Goal: Task Accomplishment & Management: Use online tool/utility

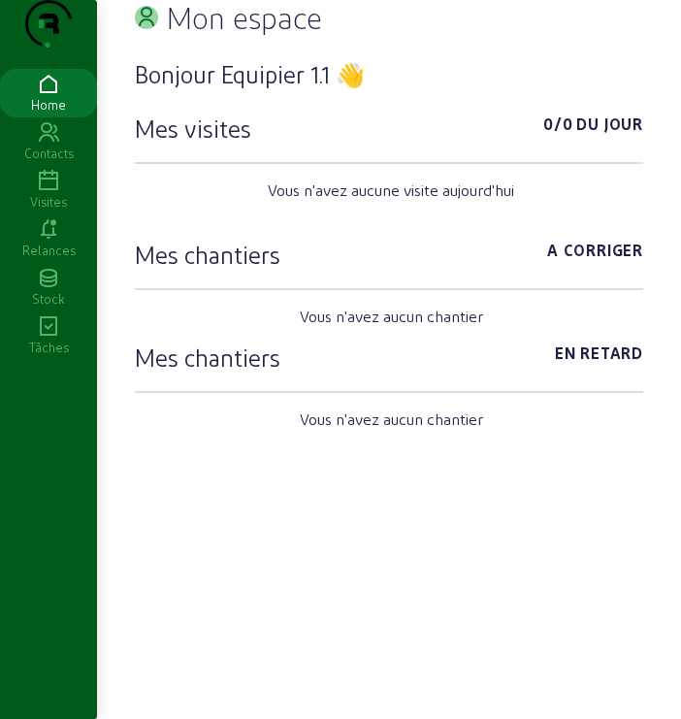
click at [49, 193] on icon at bounding box center [48, 181] width 97 height 23
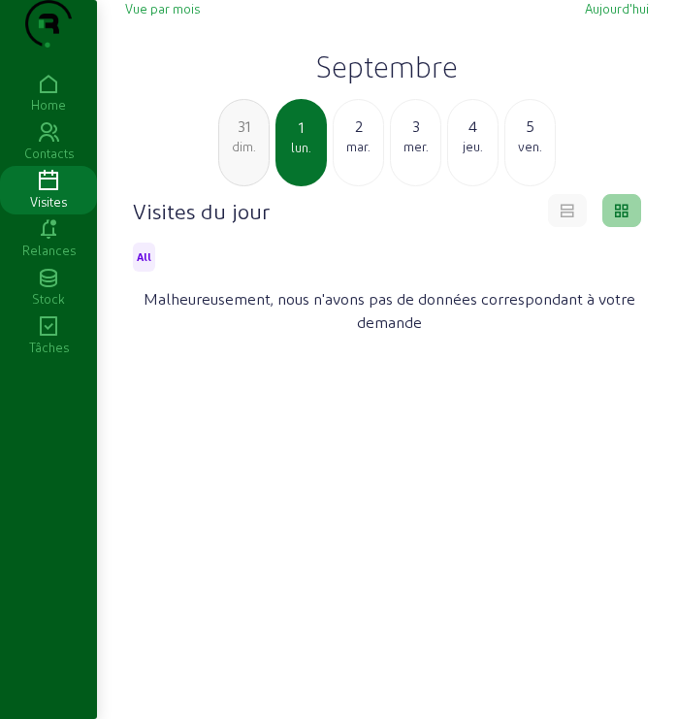
click at [384, 83] on h2 "Septembre" at bounding box center [387, 66] width 524 height 35
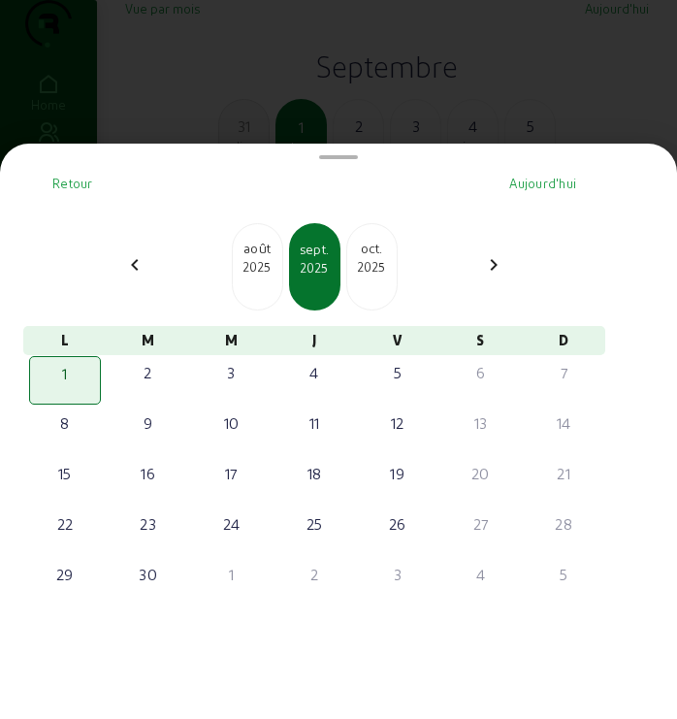
click at [353, 276] on div "[DATE]" at bounding box center [371, 266] width 51 height 87
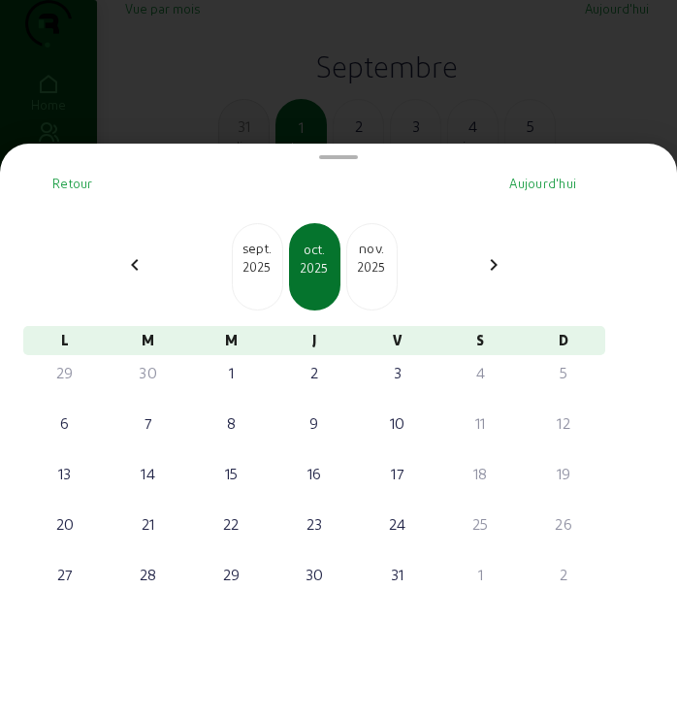
click at [377, 258] on div "nov." at bounding box center [371, 248] width 49 height 19
click at [324, 269] on div "2025" at bounding box center [315, 267] width 48 height 17
click at [247, 258] on div "oct." at bounding box center [257, 248] width 49 height 19
click at [263, 270] on div "2025" at bounding box center [257, 266] width 49 height 17
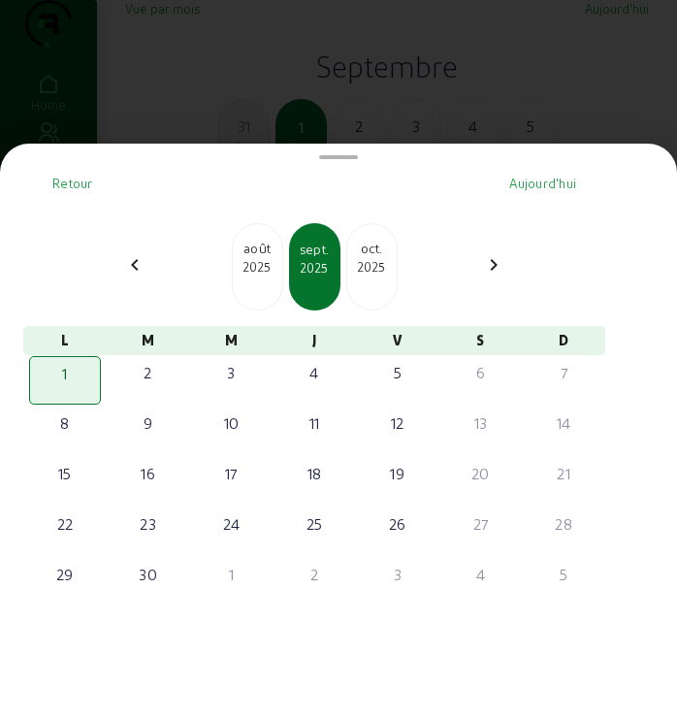
click at [268, 103] on div at bounding box center [338, 359] width 677 height 719
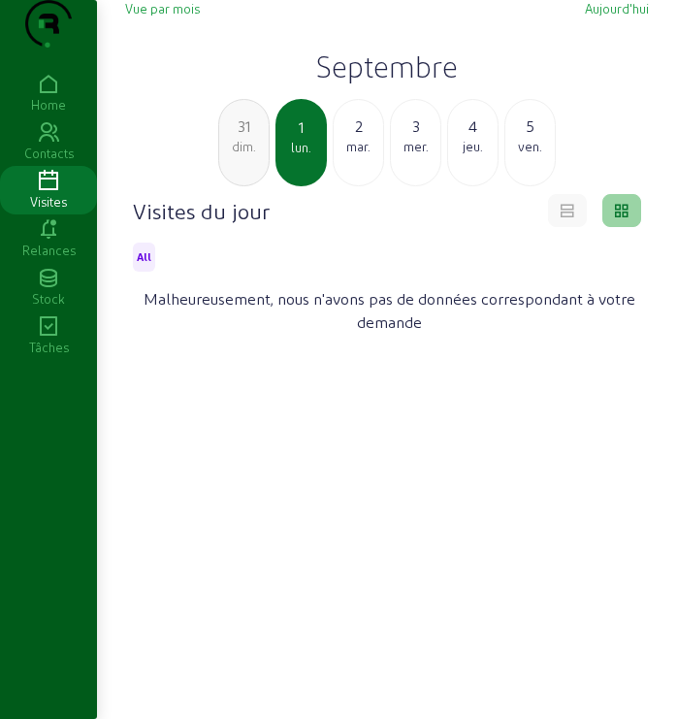
click at [51, 96] on icon at bounding box center [48, 84] width 97 height 23
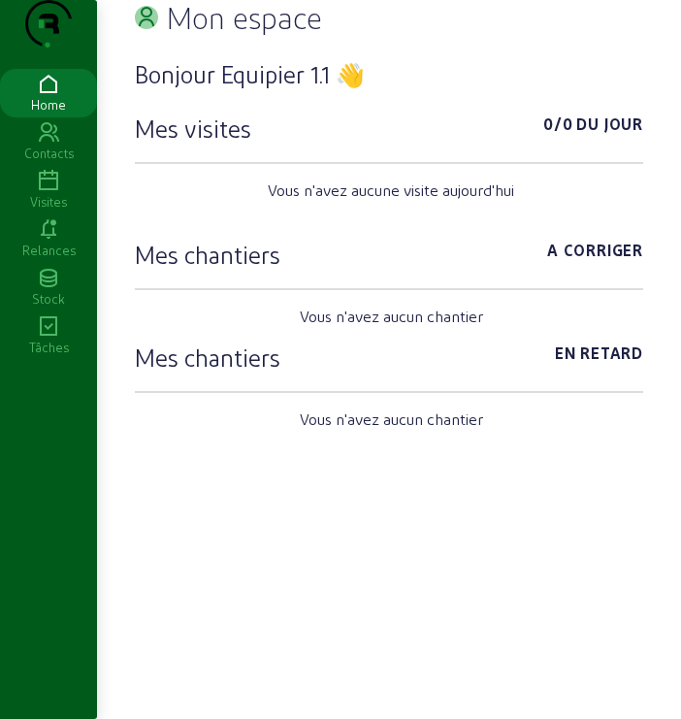
click at [59, 211] on div "Visites" at bounding box center [48, 201] width 97 height 17
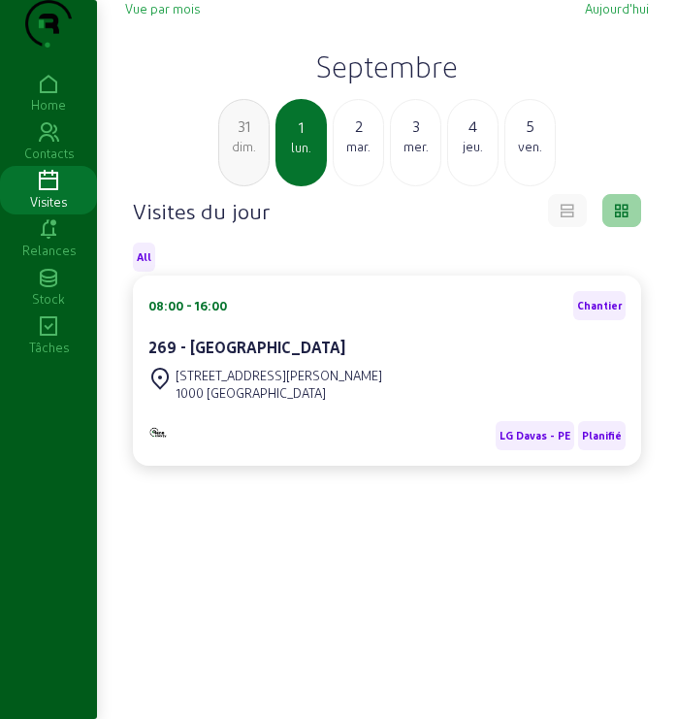
click at [407, 83] on h2 "Septembre" at bounding box center [387, 66] width 524 height 35
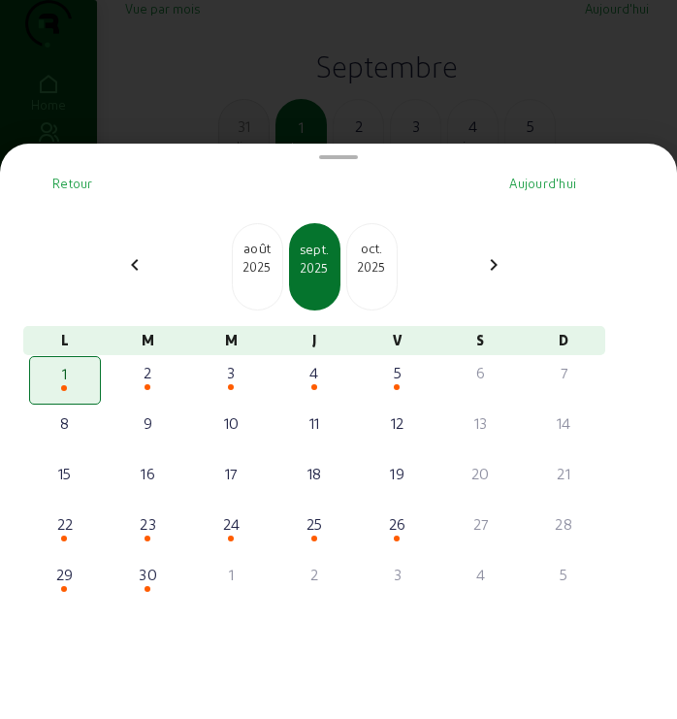
click at [393, 276] on div "2025" at bounding box center [371, 266] width 49 height 17
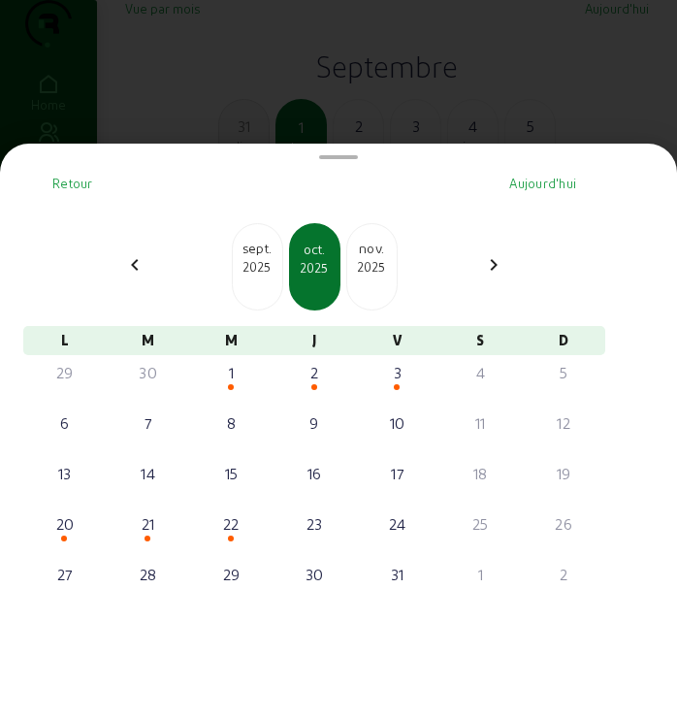
click at [393, 276] on div "2025" at bounding box center [371, 266] width 49 height 17
click at [393, 276] on div "2026" at bounding box center [371, 266] width 49 height 17
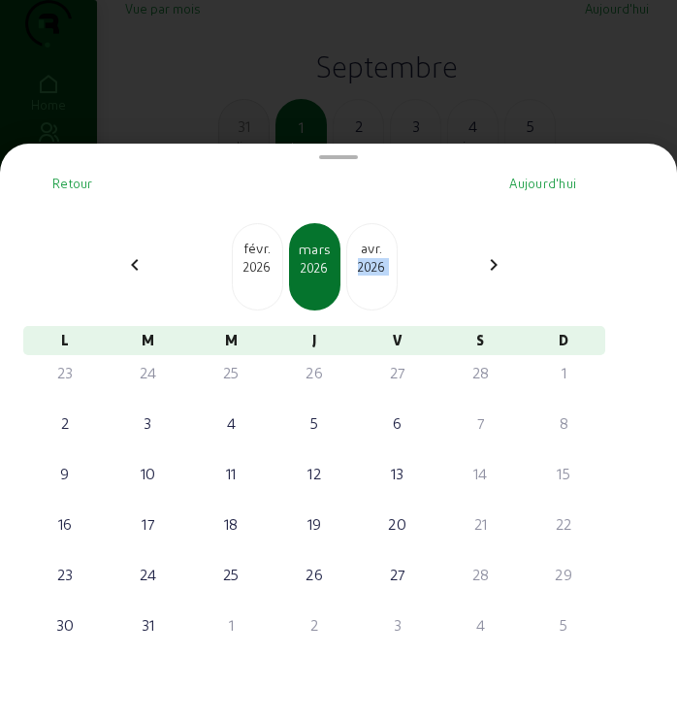
click at [393, 276] on div "2026" at bounding box center [371, 266] width 49 height 17
